Goal: Information Seeking & Learning: Learn about a topic

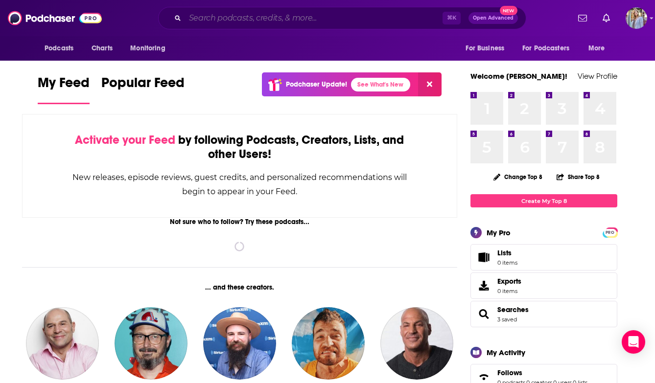
click at [205, 19] on input "Search podcasts, credits, & more..." at bounding box center [313, 18] width 257 height 16
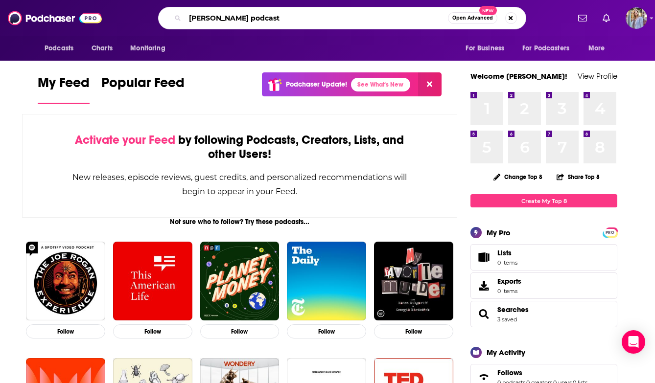
type input "[PERSON_NAME] podcast"
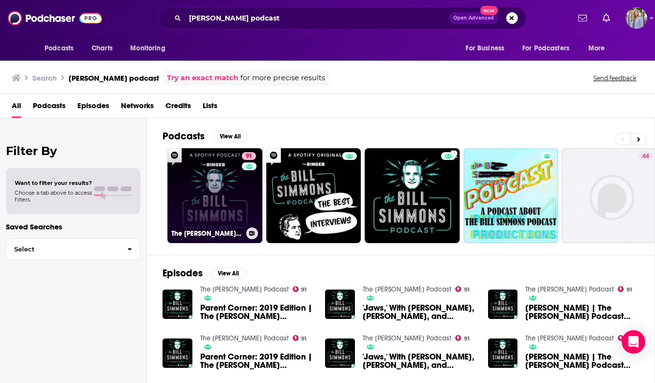
click at [199, 213] on link "91 The [PERSON_NAME] Podcast" at bounding box center [214, 195] width 95 height 95
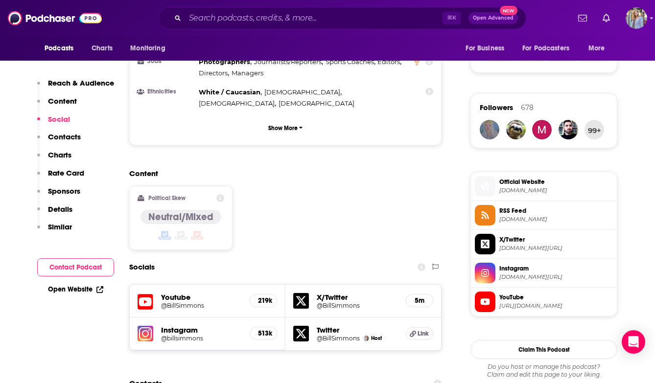
scroll to position [648, 0]
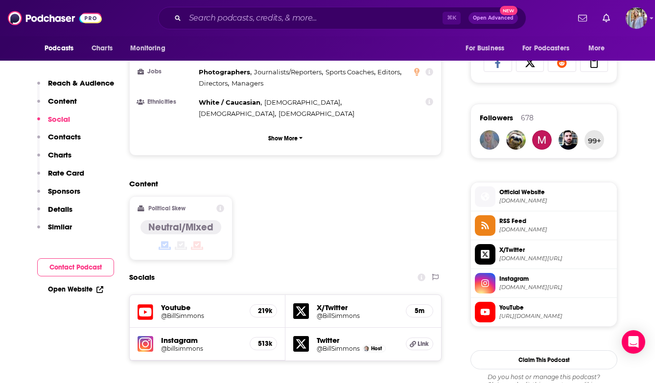
click at [189, 336] on h5 "Instagram" at bounding box center [201, 340] width 81 height 9
click at [264, 340] on h5 "513k" at bounding box center [263, 344] width 11 height 8
click at [175, 303] on h5 "Youtube" at bounding box center [201, 307] width 81 height 9
click at [262, 307] on h5 "219k" at bounding box center [263, 311] width 11 height 8
click at [250, 16] on input "Search podcasts, credits, & more..." at bounding box center [313, 18] width 257 height 16
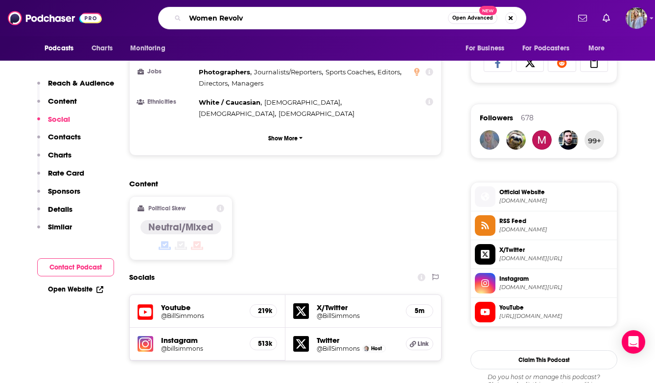
type input "Women Revolve"
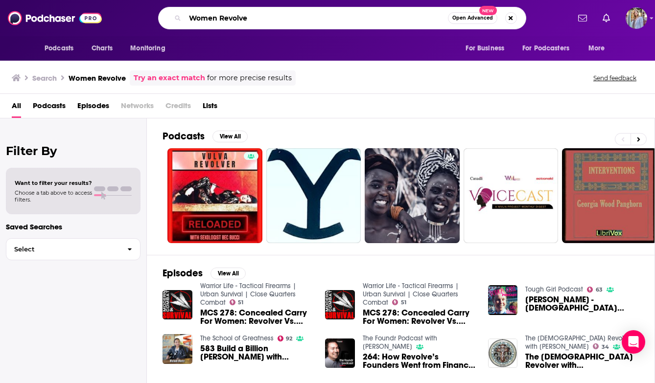
drag, startPoint x: 242, startPoint y: 20, endPoint x: 158, endPoint y: 21, distance: 84.2
click at [158, 21] on div "Women Revolve Open Advanced New" at bounding box center [342, 18] width 368 height 23
type input "[PERSON_NAME] [PERSON_NAME]"
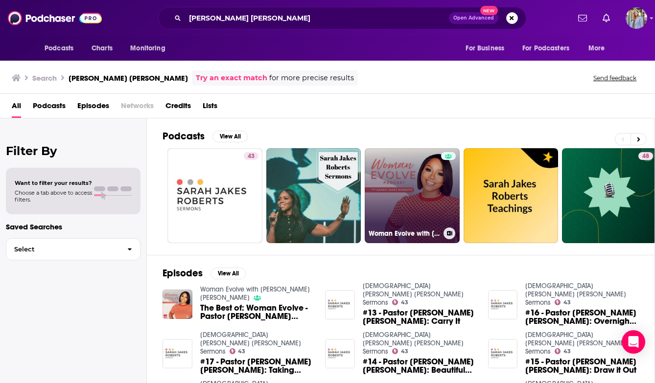
click at [406, 208] on link "Woman Evolve with [PERSON_NAME] [PERSON_NAME]" at bounding box center [411, 195] width 95 height 95
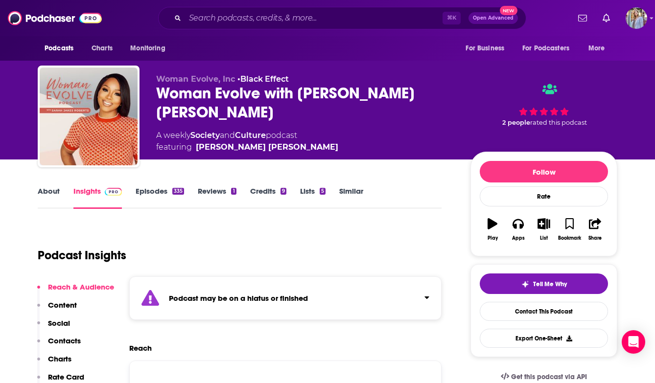
click at [166, 191] on link "Episodes 335" at bounding box center [160, 197] width 48 height 23
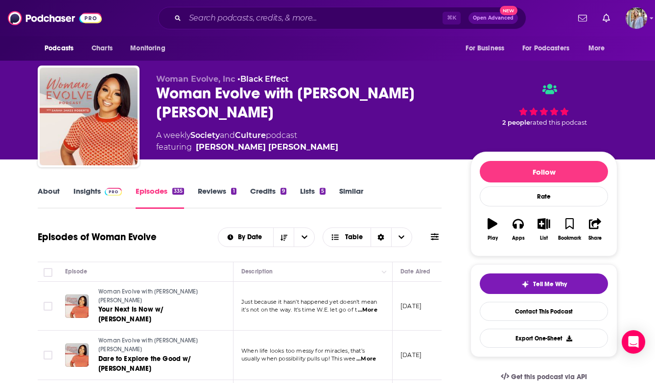
click at [94, 192] on link "Insights" at bounding box center [97, 197] width 48 height 23
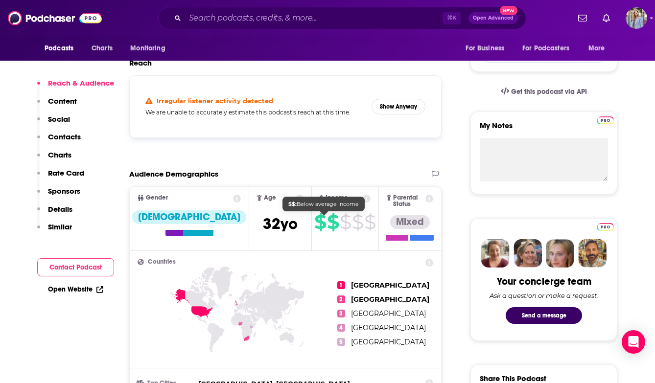
scroll to position [279, 0]
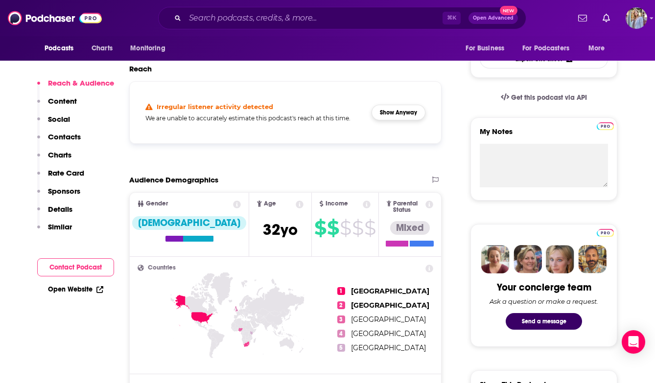
click at [394, 114] on button "Show Anyway" at bounding box center [398, 113] width 54 height 16
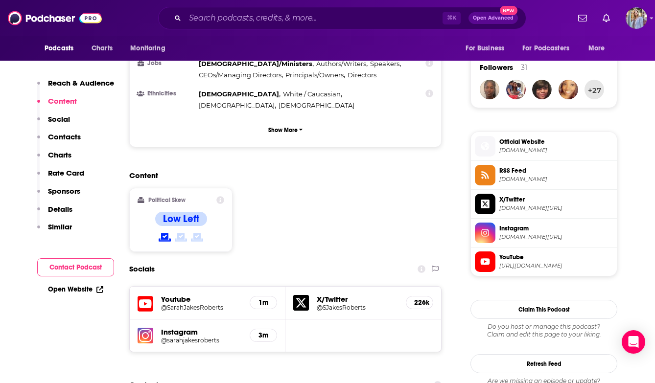
scroll to position [699, 0]
click at [264, 331] on h5 "3m" at bounding box center [263, 335] width 11 height 8
click at [176, 327] on h5 "Instagram" at bounding box center [201, 331] width 81 height 9
click at [176, 336] on h5 "@sarahjakesroberts" at bounding box center [201, 339] width 81 height 7
click at [179, 294] on h5 "Youtube" at bounding box center [201, 298] width 81 height 9
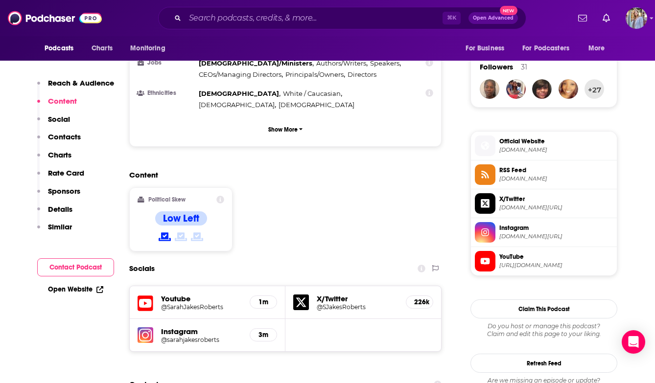
click at [183, 303] on h5 "@SarahJakesRoberts" at bounding box center [201, 306] width 81 height 7
